Goal: Task Accomplishment & Management: Manage account settings

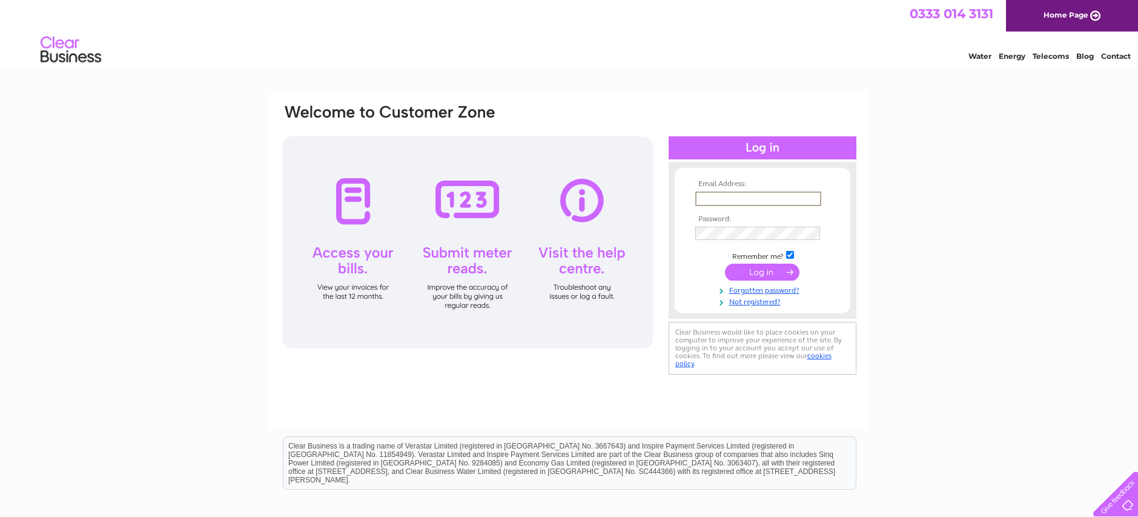
click at [697, 196] on input "text" at bounding box center [758, 198] width 126 height 15
type input "whelpleyfarm@gmail.com"
click at [763, 271] on input "submit" at bounding box center [762, 270] width 75 height 17
click at [754, 313] on link "Not registered?" at bounding box center [764, 311] width 138 height 12
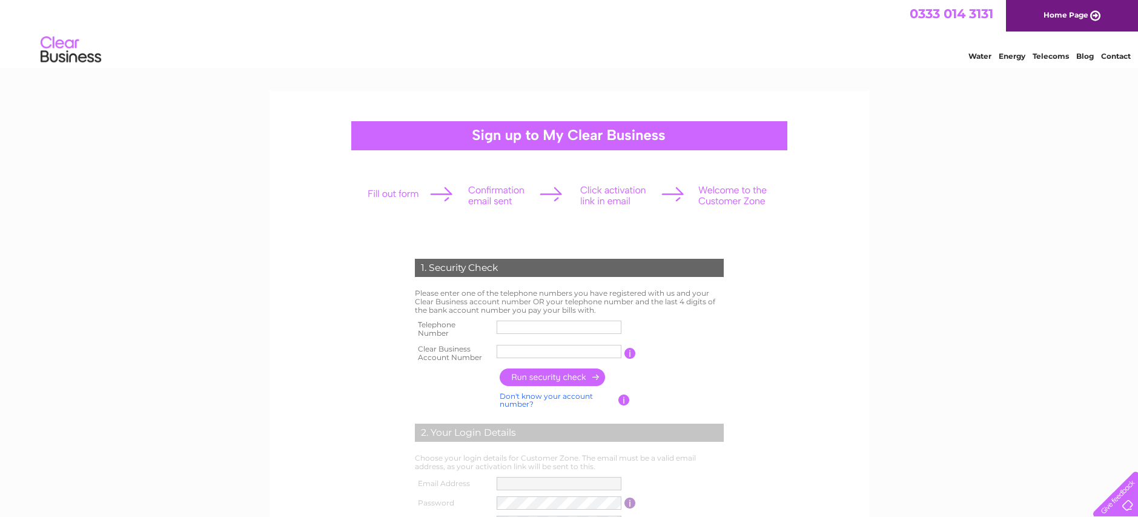
click at [499, 327] on input "text" at bounding box center [559, 326] width 125 height 13
type input "01794884340"
type input "Whelpley"
type input "07776206057"
click at [631, 356] on input "button" at bounding box center [631, 353] width 12 height 11
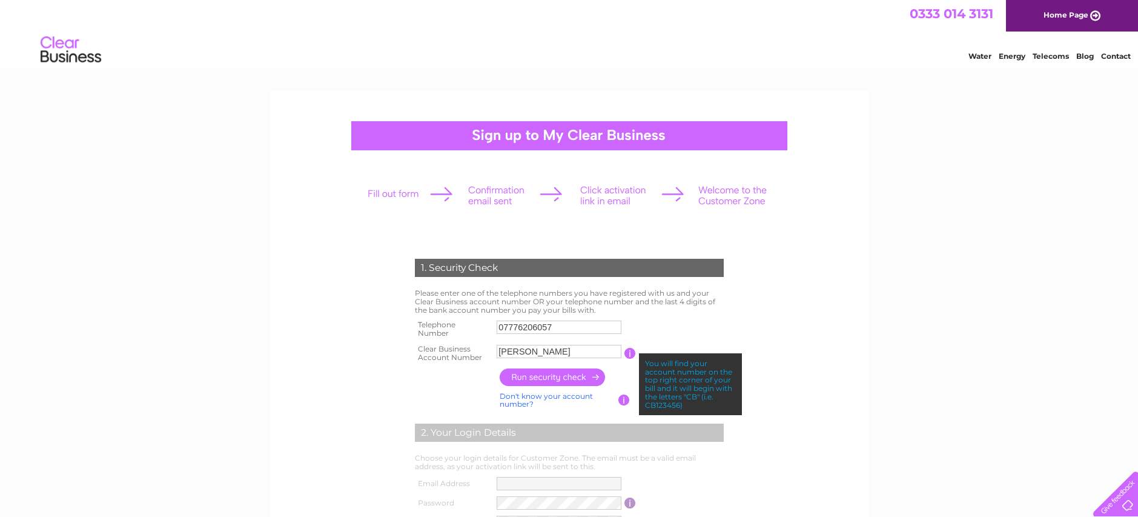
click at [1079, 21] on link "Home Page" at bounding box center [1072, 15] width 132 height 31
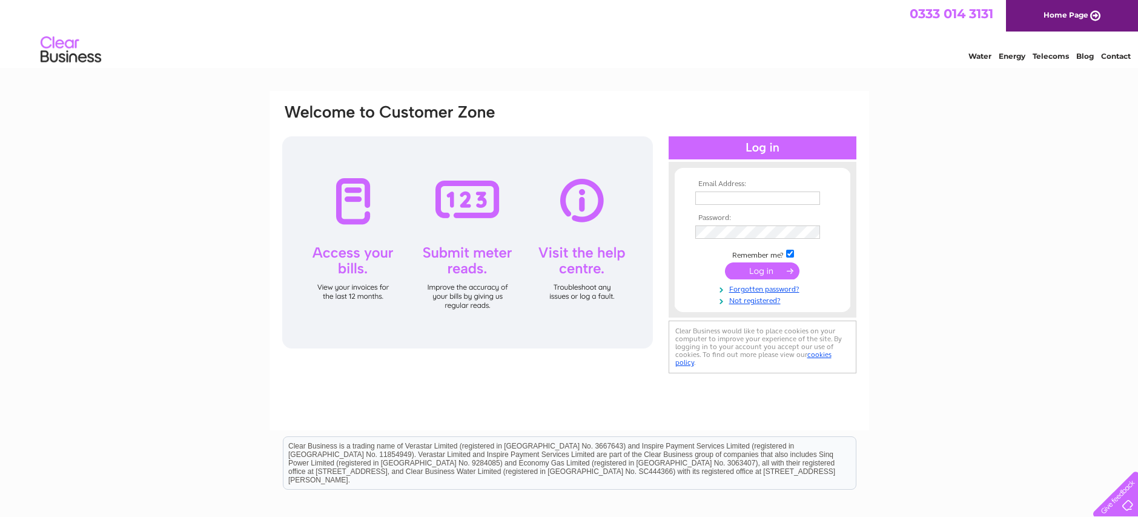
click at [697, 198] on input "text" at bounding box center [757, 197] width 125 height 13
type input "[EMAIL_ADDRESS][DOMAIN_NAME]"
click at [760, 274] on input "submit" at bounding box center [762, 270] width 75 height 17
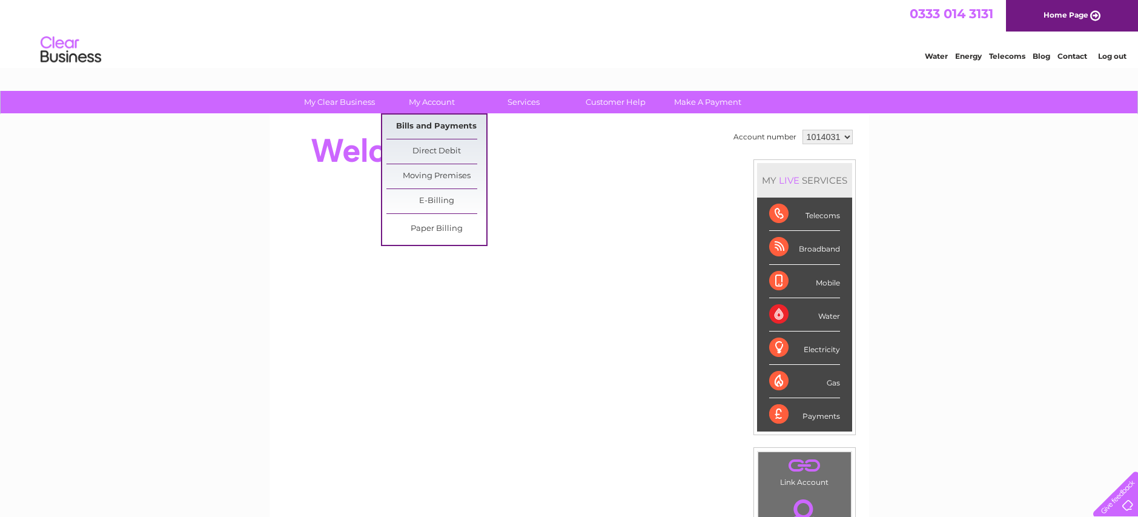
click at [431, 128] on link "Bills and Payments" at bounding box center [436, 126] width 100 height 24
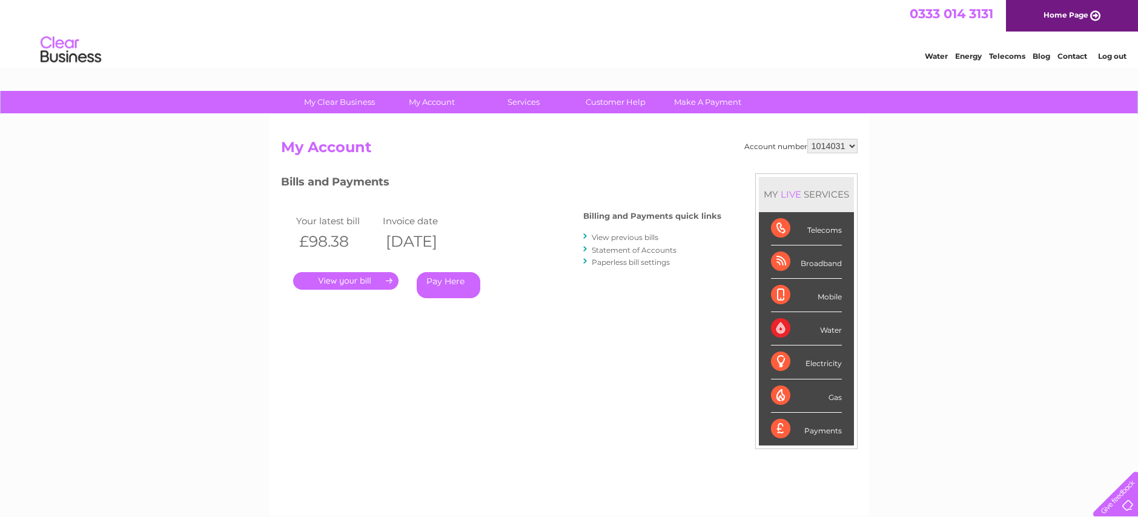
click at [374, 282] on link "." at bounding box center [345, 281] width 105 height 18
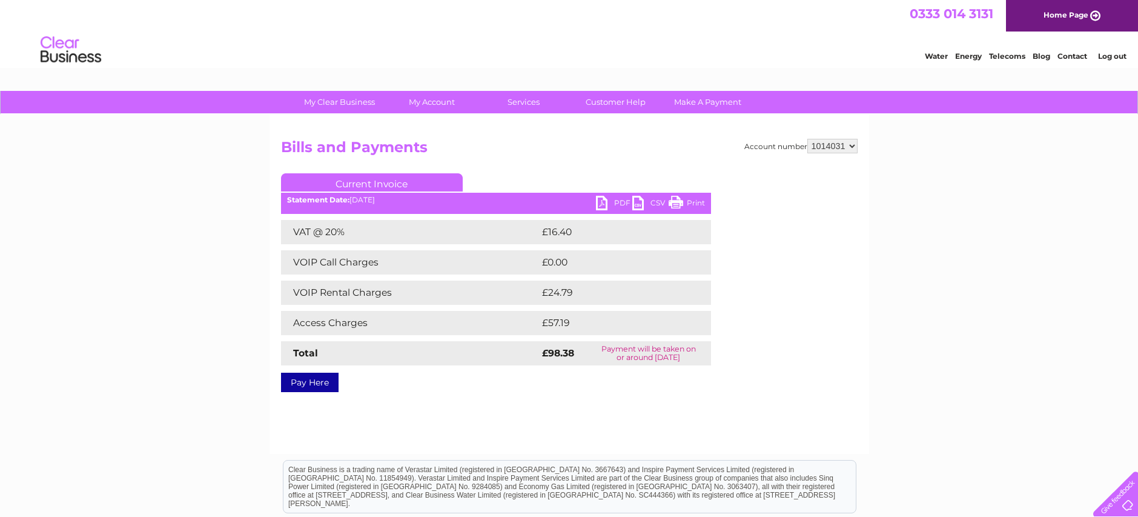
click at [601, 201] on link "PDF" at bounding box center [614, 205] width 36 height 18
